Goal: Information Seeking & Learning: Learn about a topic

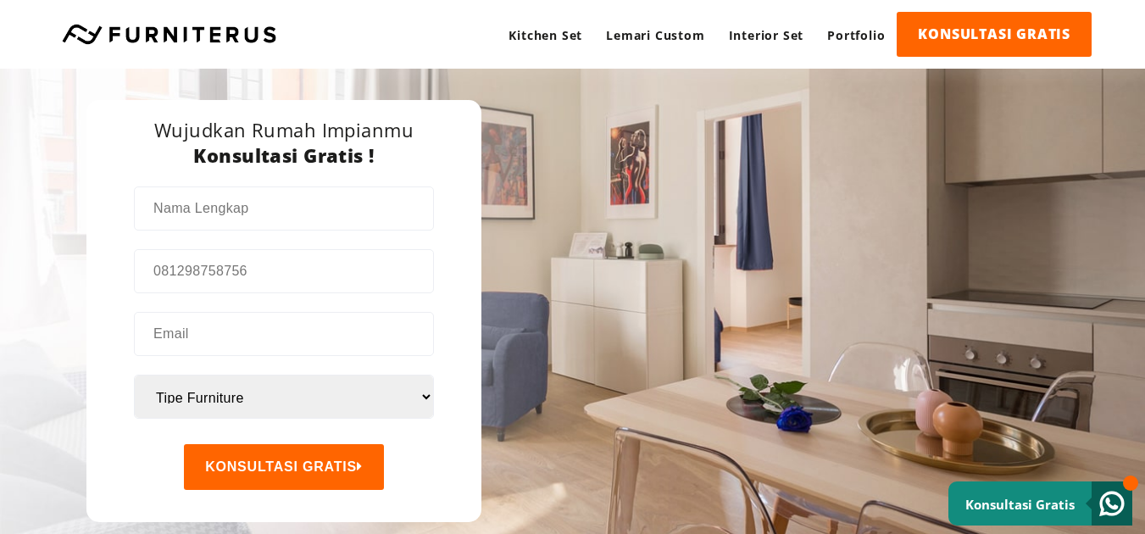
click at [614, 316] on div "Wujudkan Rumah Kitchen Set Apartemen Lemari Furniture Impianmu Lebih Praktis Pl…" at bounding box center [572, 307] width 1145 height 476
click at [425, 403] on select "Tipe Furniture Apartemen Kitchen Set Lemari Pakaian" at bounding box center [284, 397] width 298 height 42
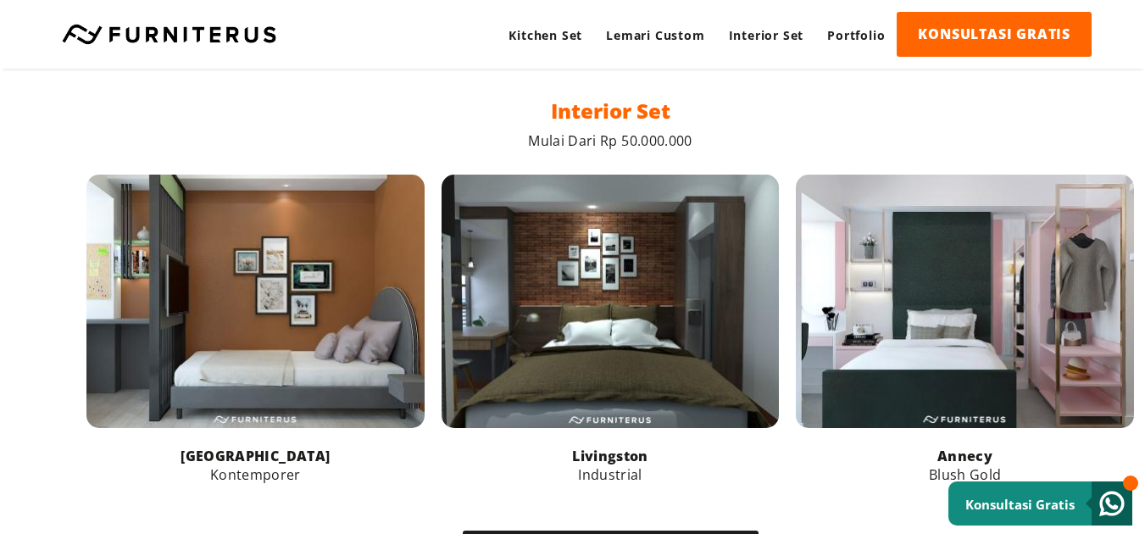
scroll to position [1795, 0]
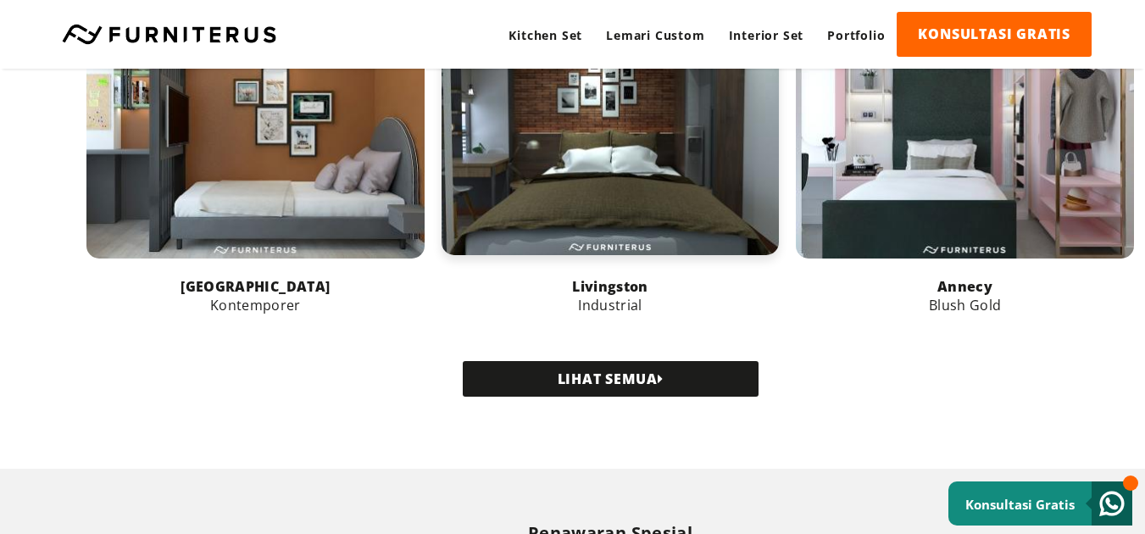
click at [619, 164] on link at bounding box center [611, 128] width 338 height 253
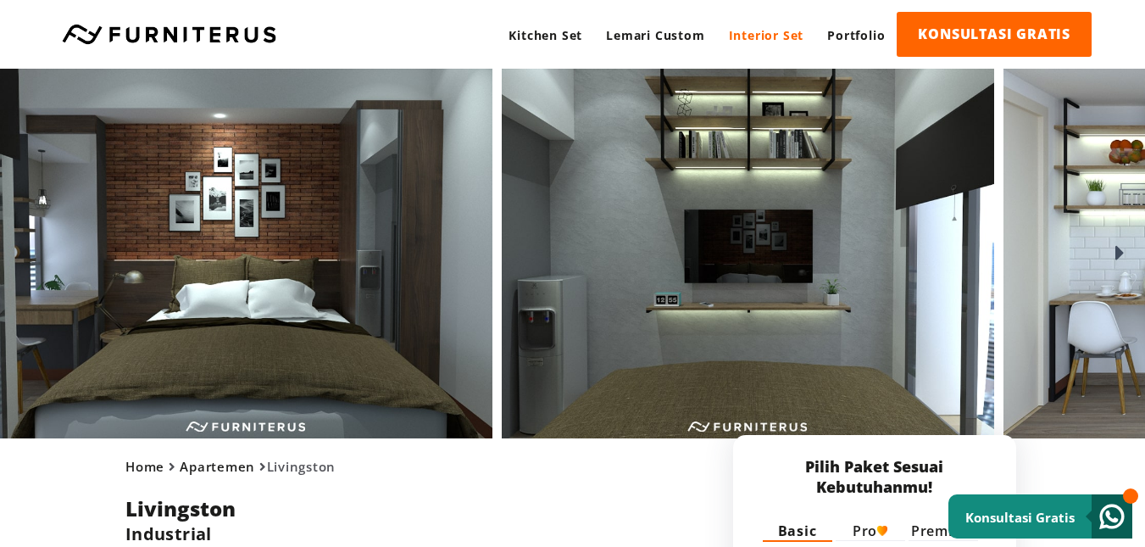
click at [865, 532] on label "Pro" at bounding box center [870, 530] width 35 height 19
click at [0, 0] on input "Pro" at bounding box center [0, 0] width 0 height 0
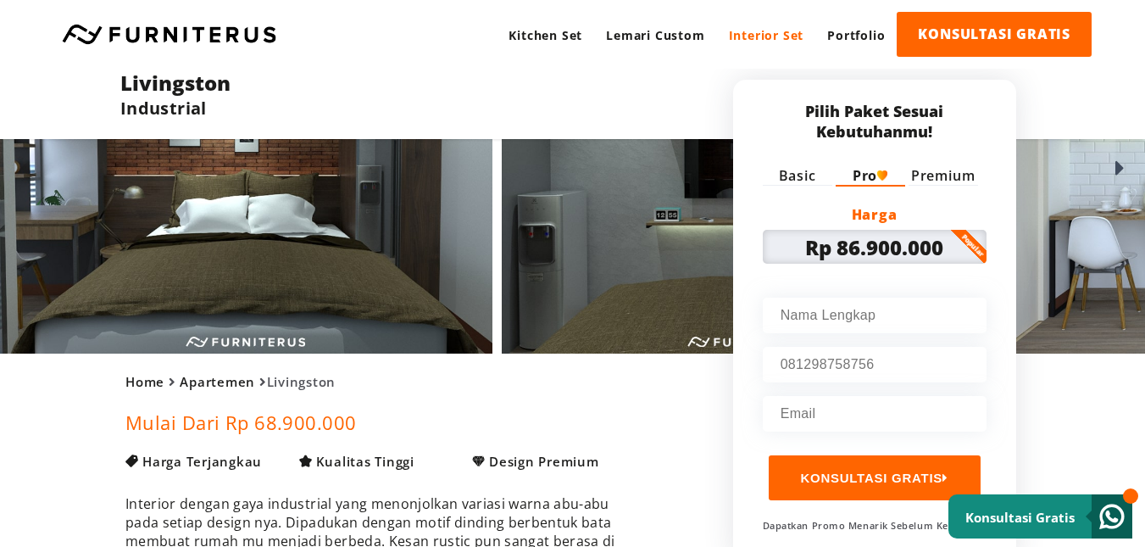
click at [960, 177] on label "Premium" at bounding box center [943, 175] width 64 height 19
click at [0, 0] on input "Premium" at bounding box center [0, 0] width 0 height 0
